Goal: Task Accomplishment & Management: Use online tool/utility

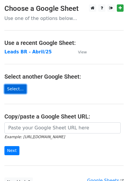
click at [16, 90] on link "Select..." at bounding box center [15, 89] width 22 height 9
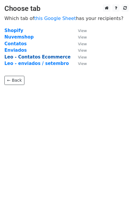
click at [56, 57] on strong "Leo - Contatos Ecommerce" at bounding box center [37, 56] width 66 height 5
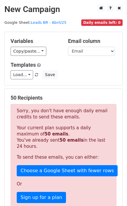
scroll to position [37, 0]
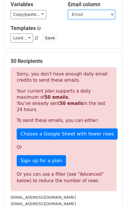
click at [87, 18] on select "Loja Email Nome Cargo Linkedin Contato Linkedin" at bounding box center [91, 14] width 47 height 9
click at [68, 10] on select "Loja Email Nome Cargo Linkedin Contato Linkedin" at bounding box center [91, 14] width 47 height 9
click at [90, 17] on select "Loja Email Nome Cargo Linkedin Contato Linkedin" at bounding box center [91, 14] width 47 height 9
click at [68, 10] on select "Loja Email Nome Cargo Linkedin Contato Linkedin" at bounding box center [91, 14] width 47 height 9
click at [91, 14] on select "Loja Email Nome Cargo Linkedin Contato Linkedin" at bounding box center [91, 14] width 47 height 9
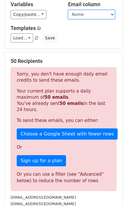
scroll to position [0, 0]
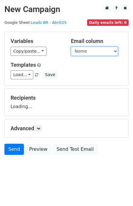
select select "Email"
click at [71, 47] on select "Loja Email Nome Cargo Linkedin Contato Linkedin" at bounding box center [94, 51] width 47 height 9
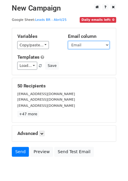
scroll to position [23, 0]
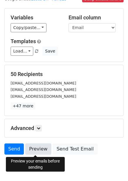
click at [37, 147] on link "Preview" at bounding box center [38, 149] width 26 height 11
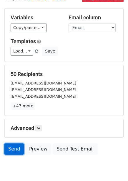
click at [15, 150] on link "Send" at bounding box center [13, 149] width 19 height 11
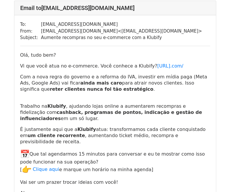
scroll to position [352, 0]
